Goal: Task Accomplishment & Management: Use online tool/utility

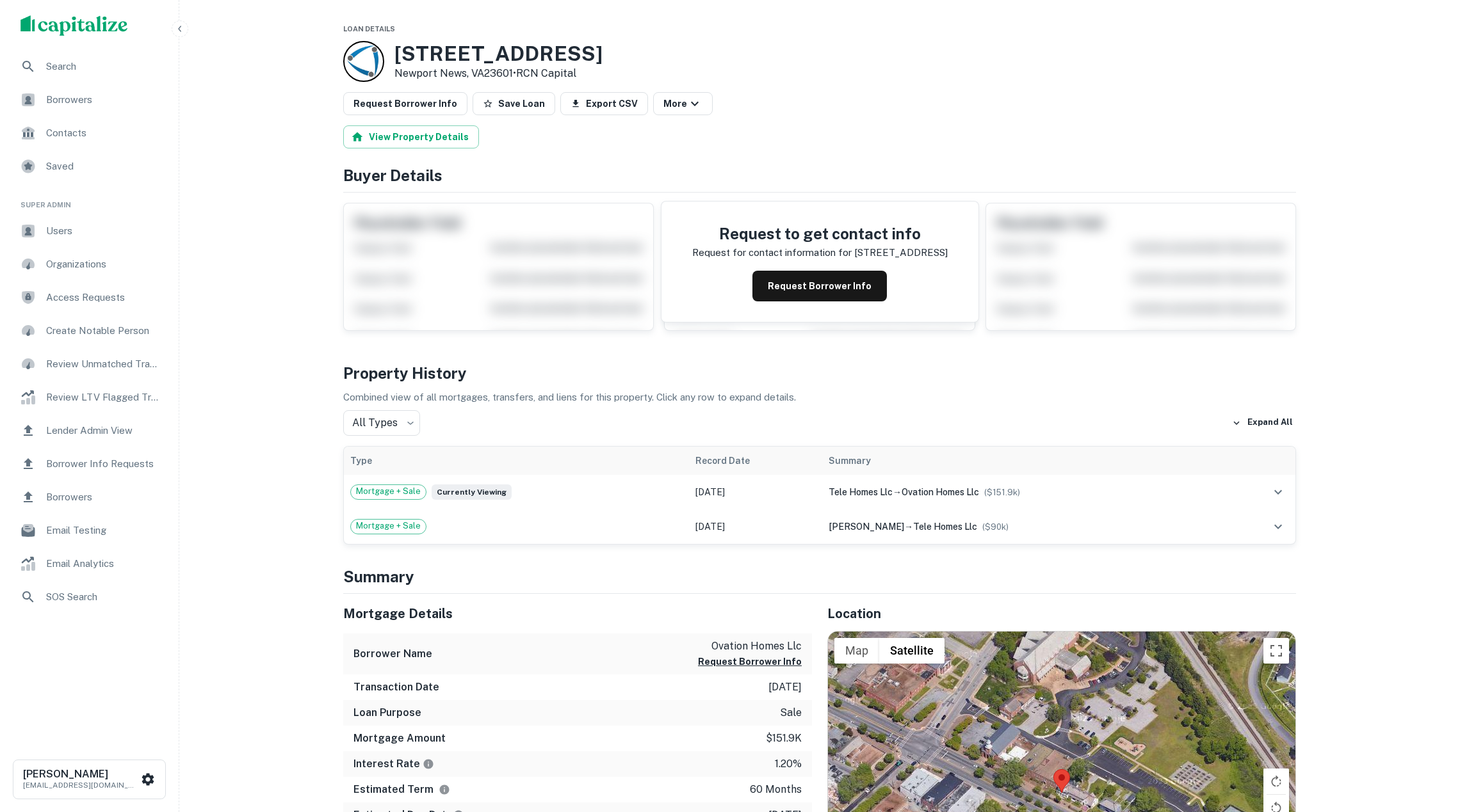
click at [856, 293] on button "Request Borrower Info" at bounding box center [819, 286] width 134 height 31
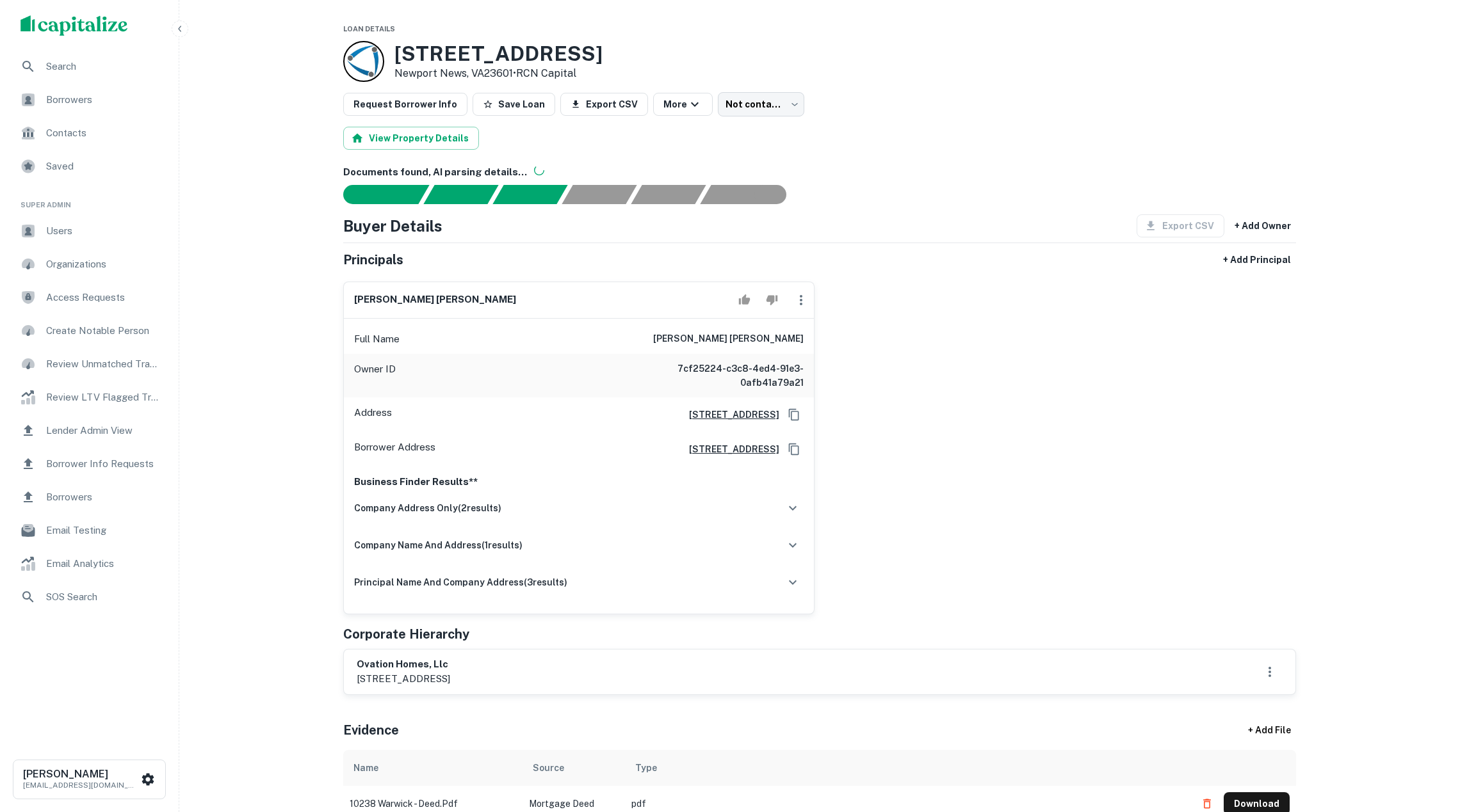
drag, startPoint x: 278, startPoint y: 184, endPoint x: 1104, endPoint y: 52, distance: 836.5
click at [1100, 105] on div "Request Borrower Info Save Loan Export CSV More Not contacted **** ​" at bounding box center [819, 104] width 953 height 24
